Goal: Navigation & Orientation: Find specific page/section

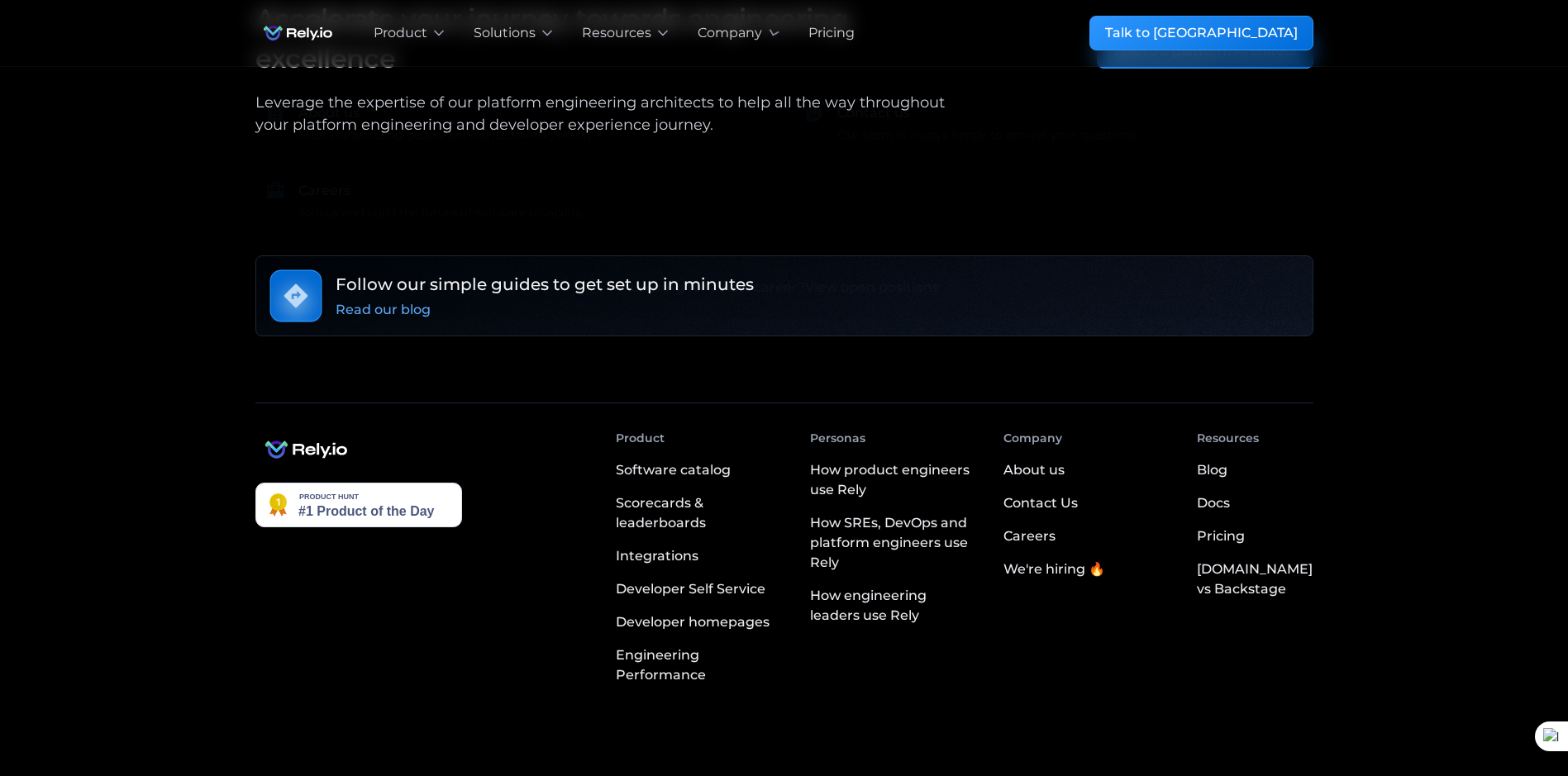
scroll to position [2413, 0]
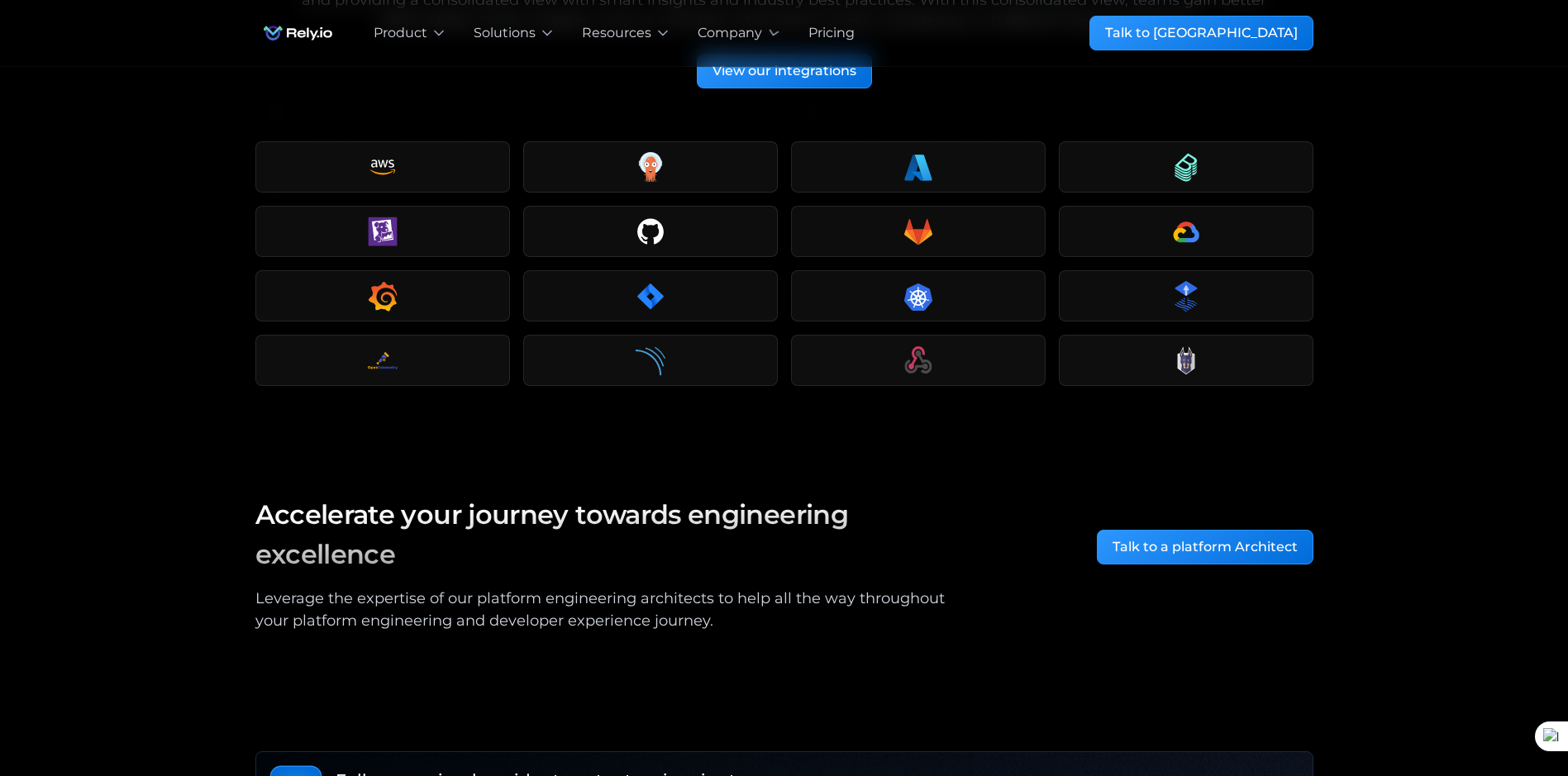
click at [825, 30] on div "Pricing" at bounding box center [832, 33] width 47 height 20
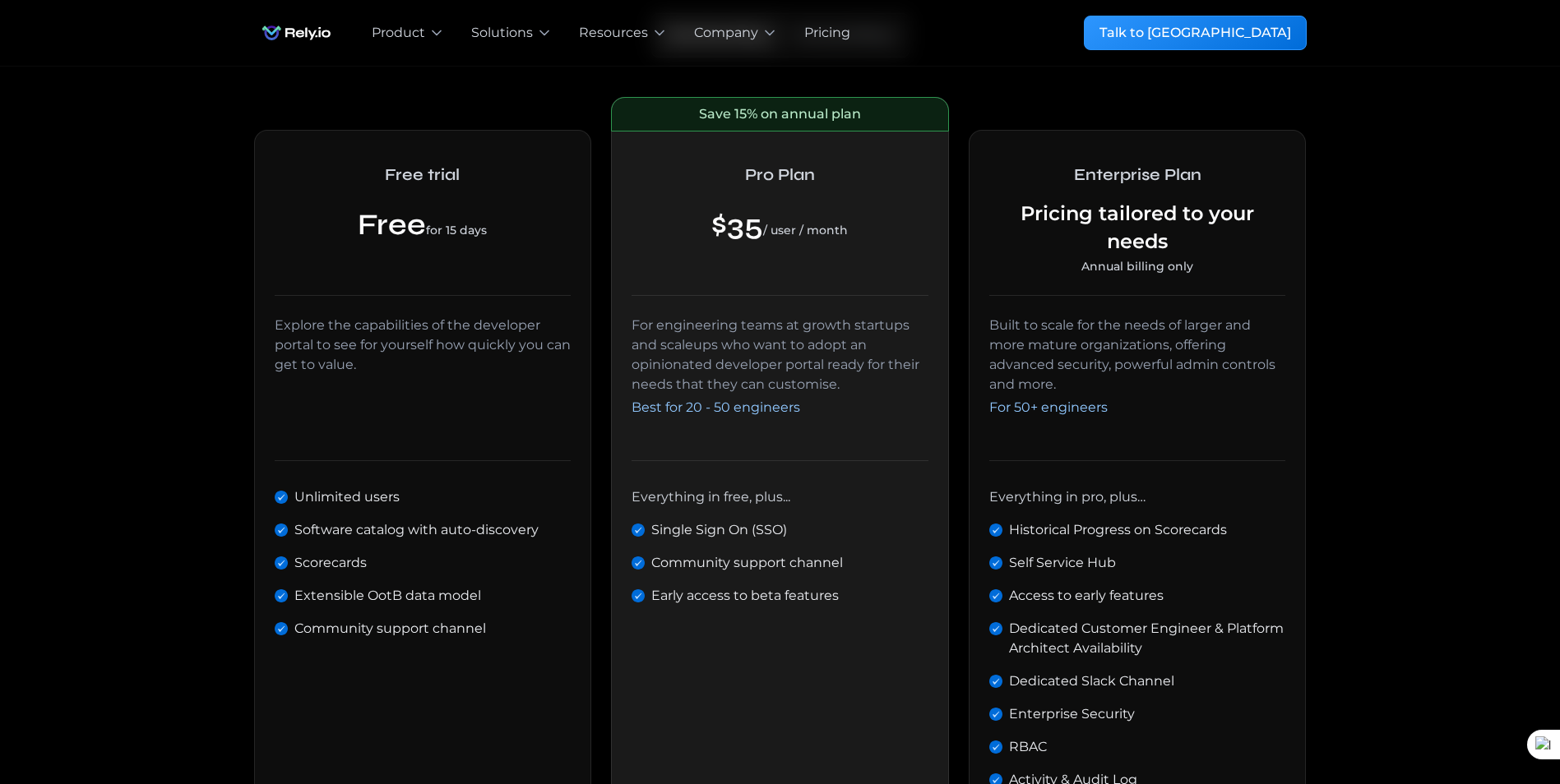
scroll to position [82, 0]
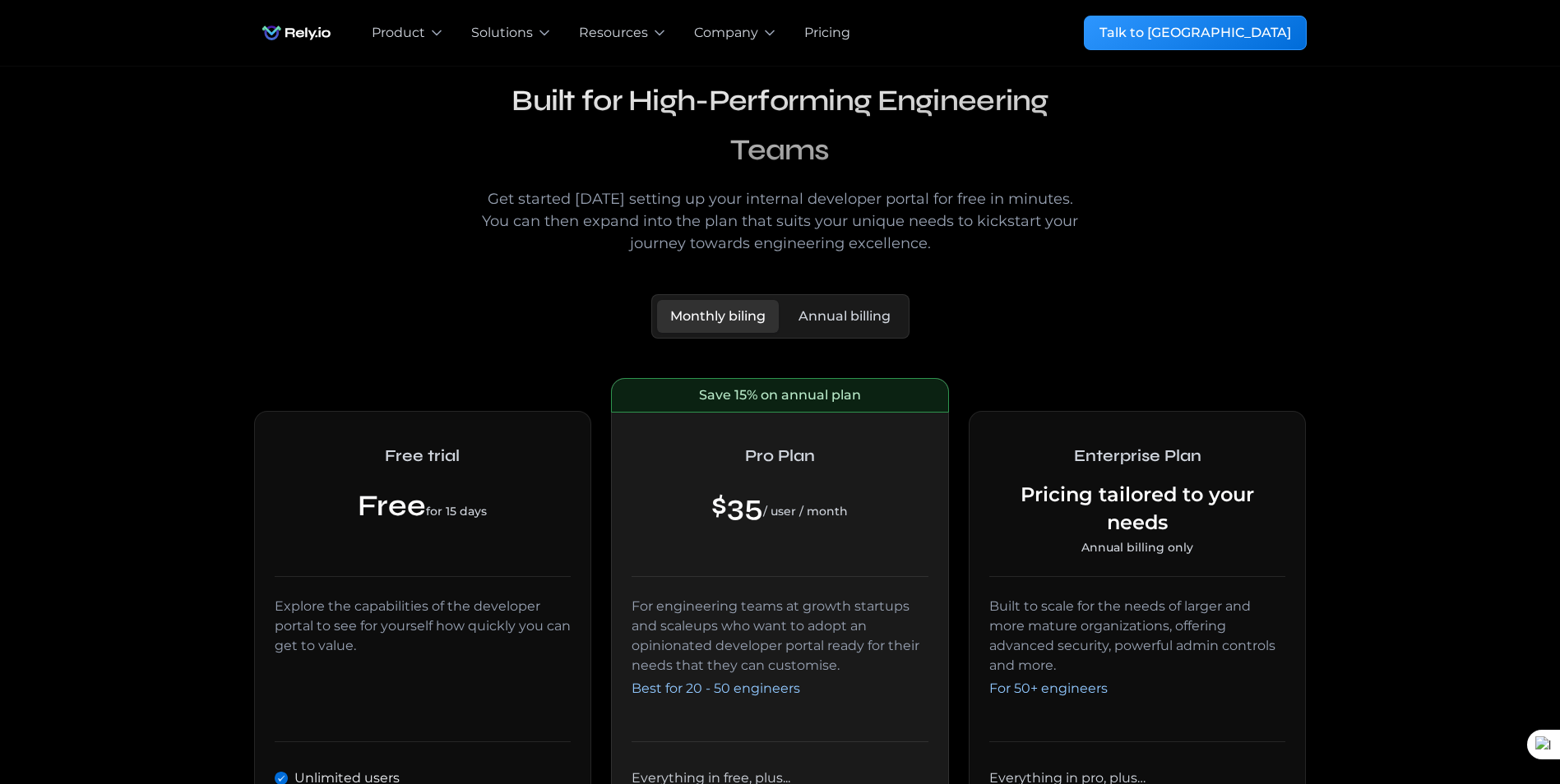
click at [310, 30] on img "home" at bounding box center [296, 32] width 84 height 32
